Goal: Task Accomplishment & Management: Manage account settings

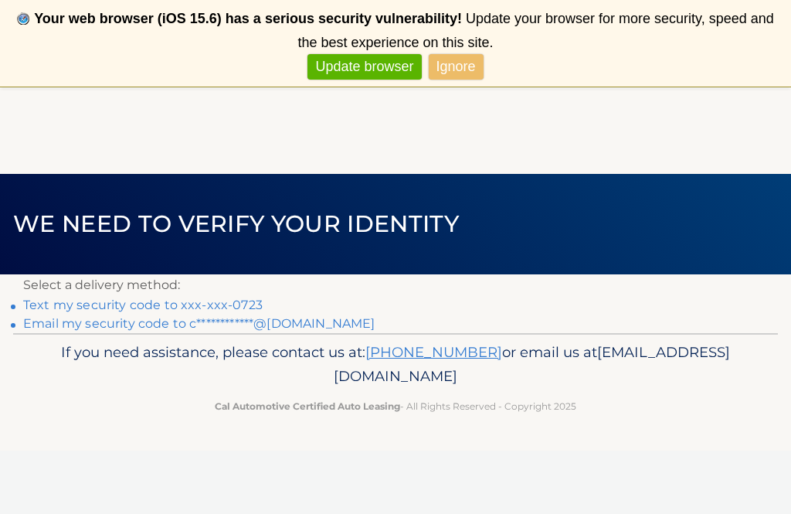
click at [159, 306] on link "Text my security code to xxx-xxx-0723" at bounding box center [142, 304] width 239 height 15
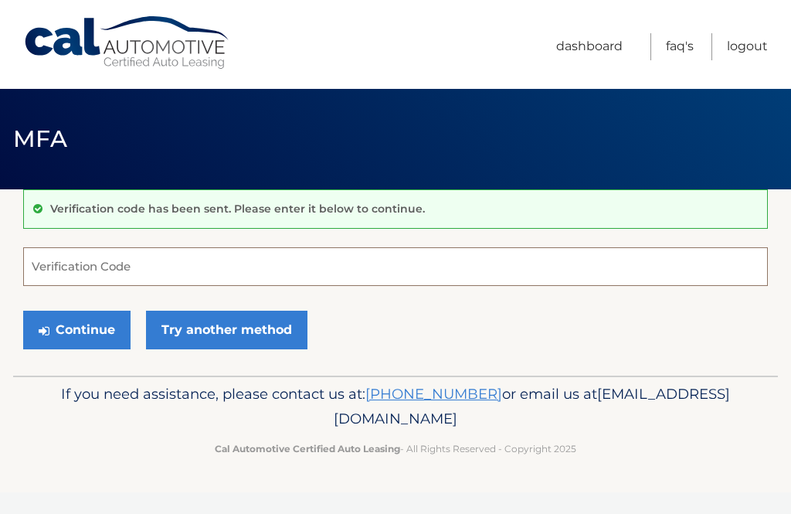
click at [65, 270] on input "Verification Code" at bounding box center [395, 266] width 745 height 39
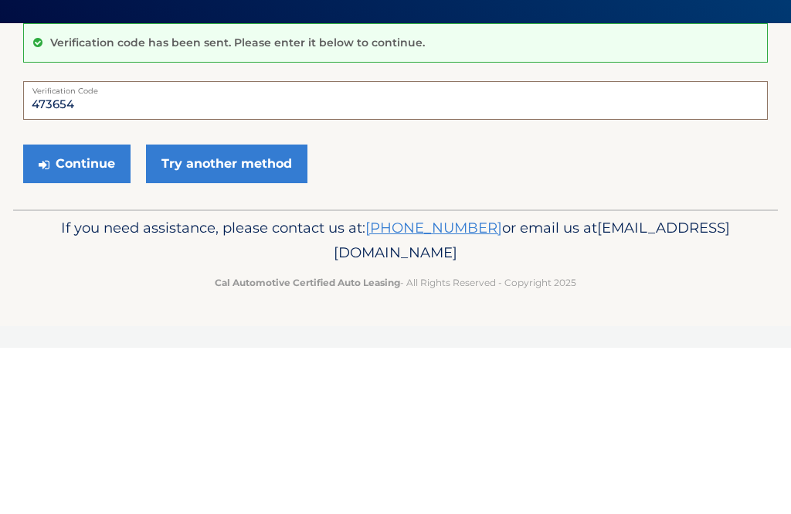
type input "473654"
click at [90, 311] on button "Continue" at bounding box center [76, 330] width 107 height 39
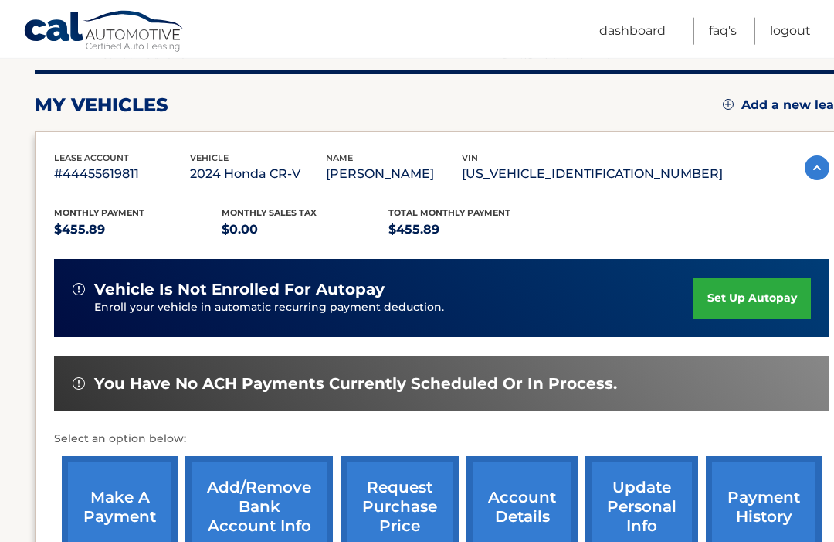
scroll to position [189, 0]
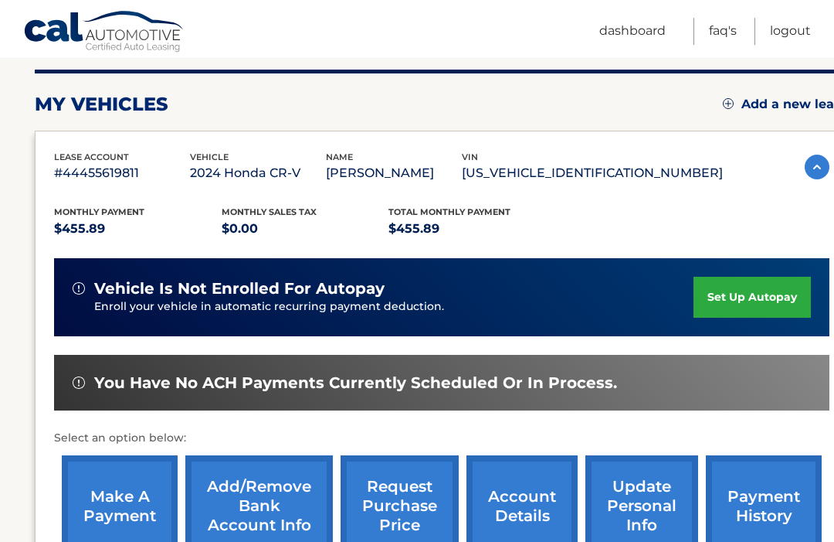
click at [124, 484] on link "make a payment" at bounding box center [120, 505] width 116 height 101
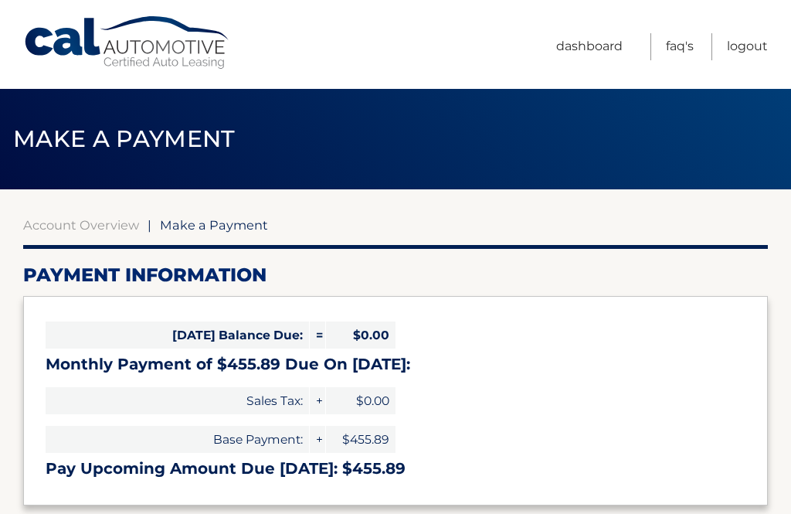
select select "MGZjMzY5MDQtZmE0NS00OWFmLTk3ZWUtYTM4YWJjODExMTg1"
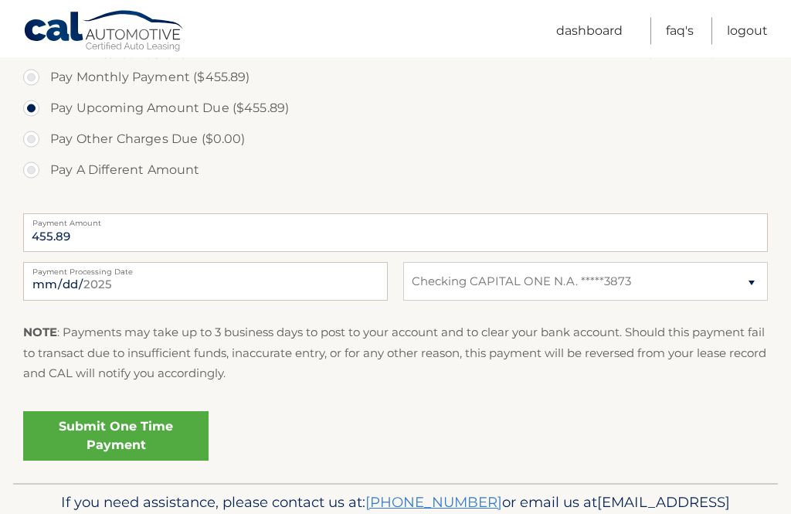
scroll to position [502, 0]
click at [148, 438] on link "Submit One Time Payment" at bounding box center [115, 437] width 185 height 49
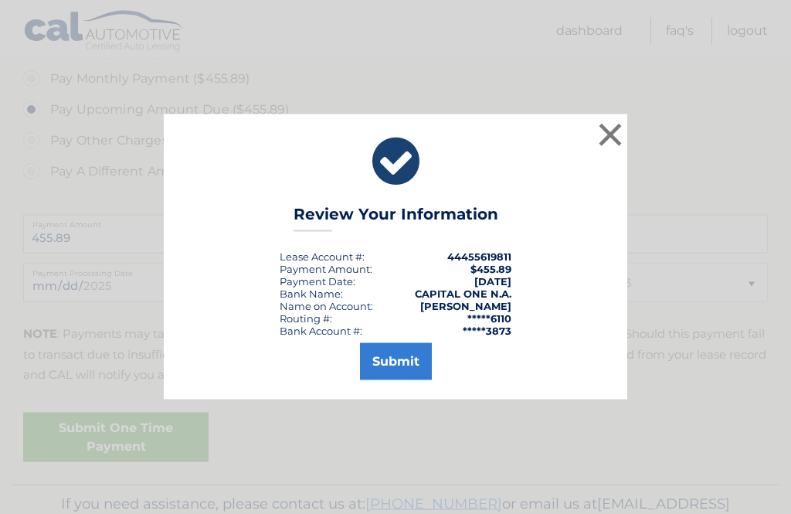
scroll to position [503, 0]
click at [400, 380] on button "Submit" at bounding box center [396, 361] width 72 height 37
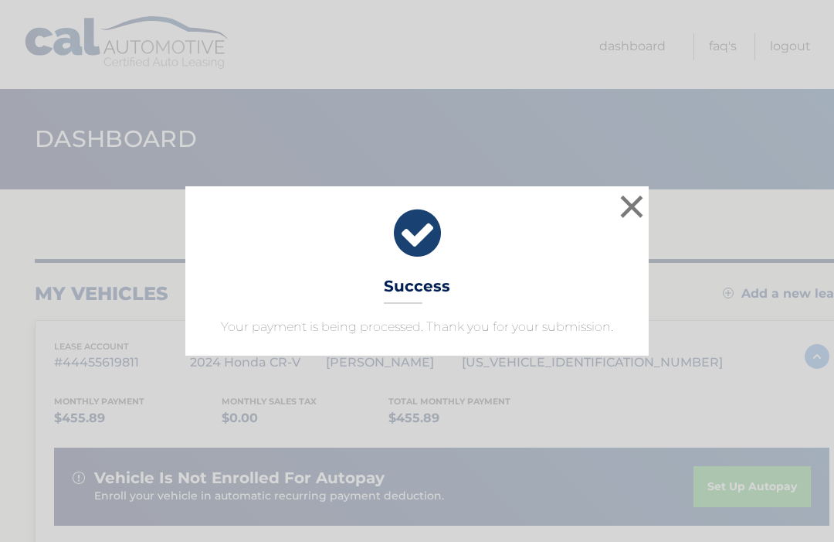
click at [632, 209] on button "×" at bounding box center [632, 206] width 31 height 31
